Goal: Information Seeking & Learning: Learn about a topic

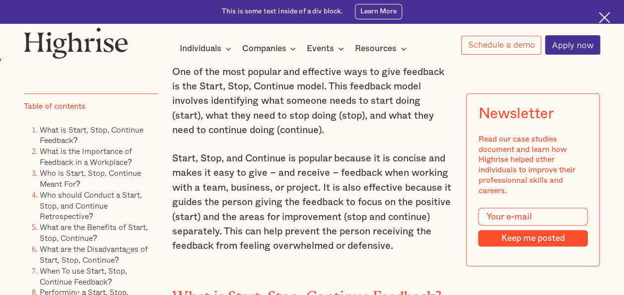
scroll to position [595, 0]
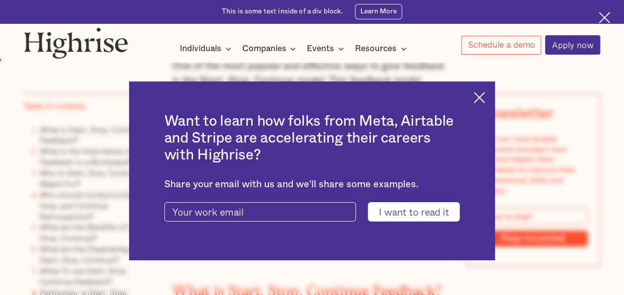
click at [488, 103] on div "Want to learn how folks from Meta, Airtable and Stripe are accelerating their c…" at bounding box center [312, 170] width 366 height 179
click at [485, 95] on img at bounding box center [478, 97] width 11 height 11
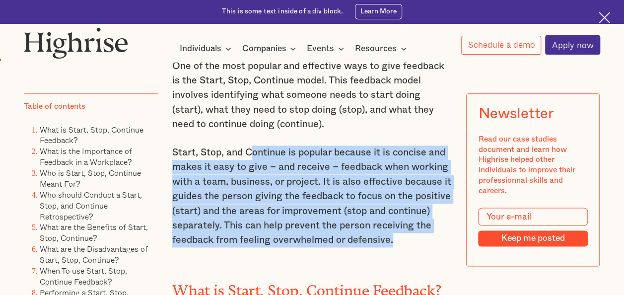
drag, startPoint x: 252, startPoint y: 161, endPoint x: 417, endPoint y: 248, distance: 186.2
click at [417, 248] on p "Start, Stop, and Continue is popular because it is concise and makes it easy to…" at bounding box center [312, 196] width 280 height 102
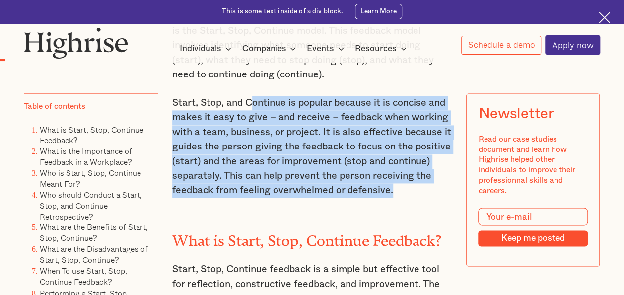
click at [273, 169] on p "Start, Stop, and Continue is popular because it is concise and makes it easy to…" at bounding box center [312, 147] width 280 height 102
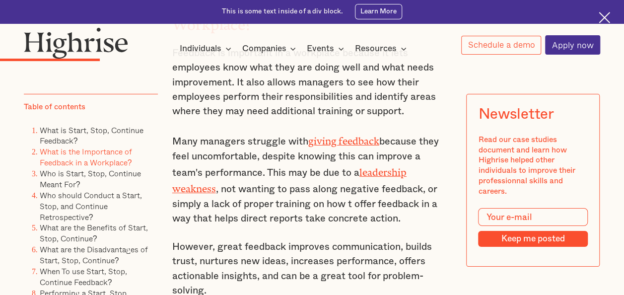
scroll to position [1786, 0]
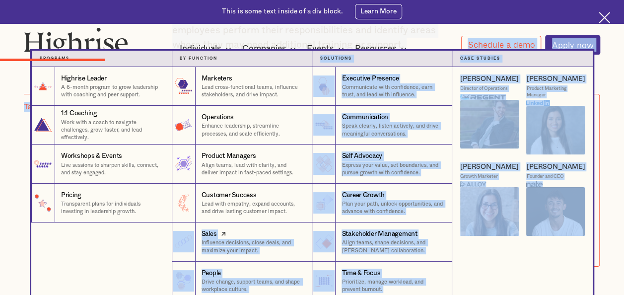
drag, startPoint x: 224, startPoint y: 237, endPoint x: 175, endPoint y: 244, distance: 50.0
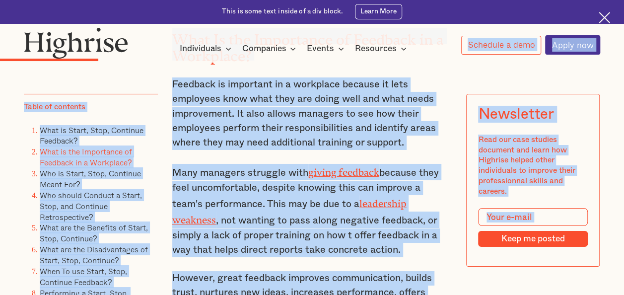
scroll to position [1687, 0]
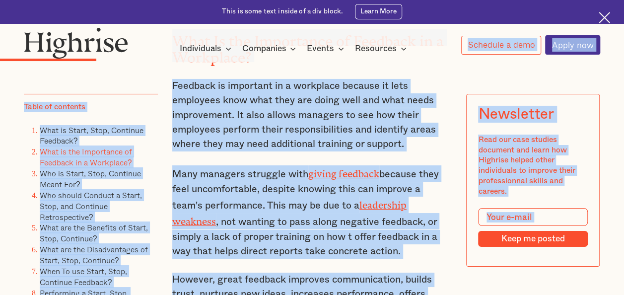
click at [246, 106] on p "Feedback is important in a workplace because it lets employees know what they a…" at bounding box center [312, 115] width 280 height 73
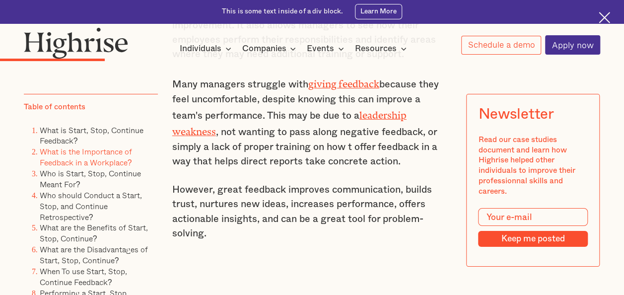
scroll to position [1786, 0]
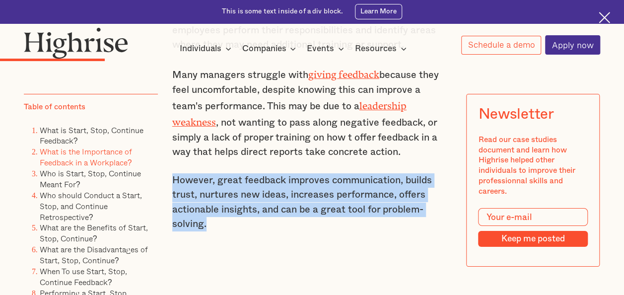
drag, startPoint x: 171, startPoint y: 187, endPoint x: 211, endPoint y: 228, distance: 57.5
click at [211, 228] on p "However, great feedback improves communication, builds trust, nurtures new idea…" at bounding box center [312, 202] width 280 height 59
copy p "However, great feedback improves communication, builds trust, nurtures new idea…"
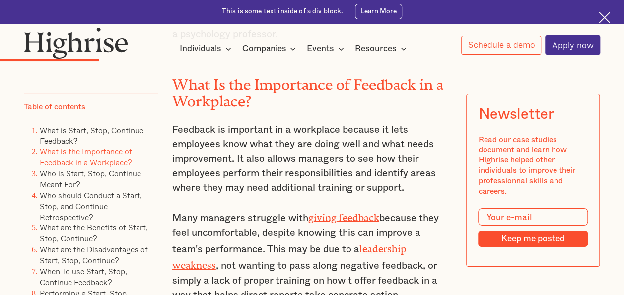
scroll to position [1637, 0]
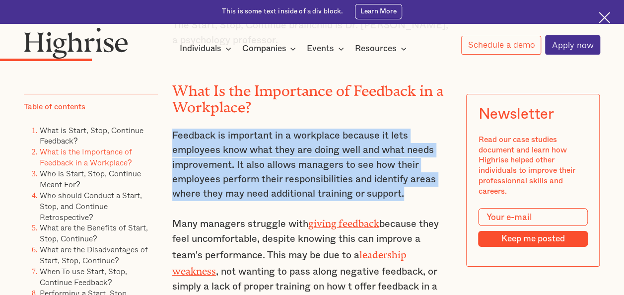
drag, startPoint x: 173, startPoint y: 143, endPoint x: 409, endPoint y: 201, distance: 243.3
click at [409, 201] on p "Feedback is important in a workplace because it lets employees know what they a…" at bounding box center [312, 164] width 280 height 73
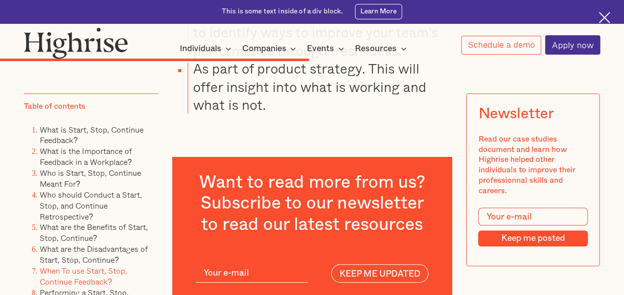
scroll to position [3820, 0]
